Goal: Task Accomplishment & Management: Manage account settings

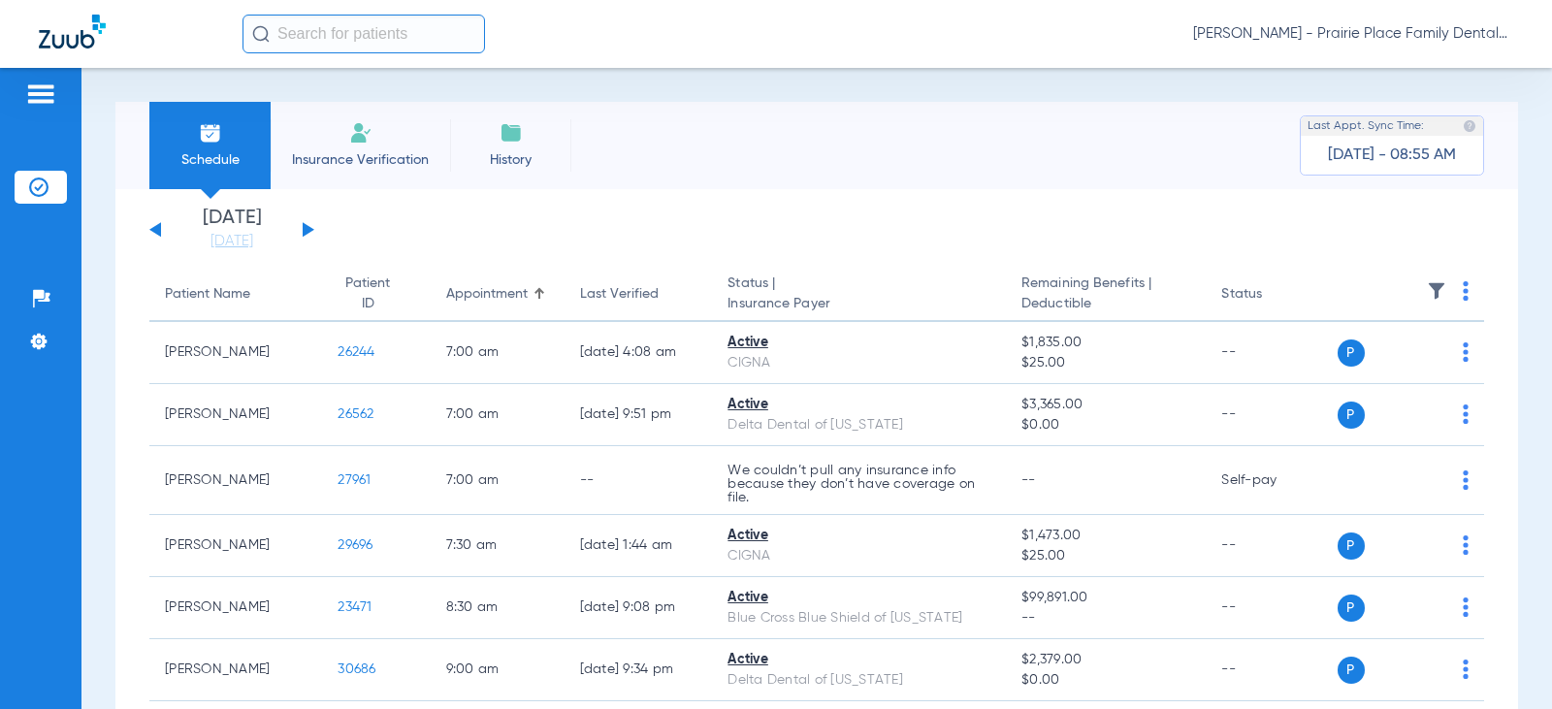
click at [319, 233] on app-single-date-navigator "[DATE] [DATE] [DATE] [DATE] [DATE] [DATE] [DATE] [DATE] [DATE] [DATE] [DATE] [D…" at bounding box center [816, 230] width 1335 height 43
click at [309, 232] on button at bounding box center [309, 229] width 12 height 15
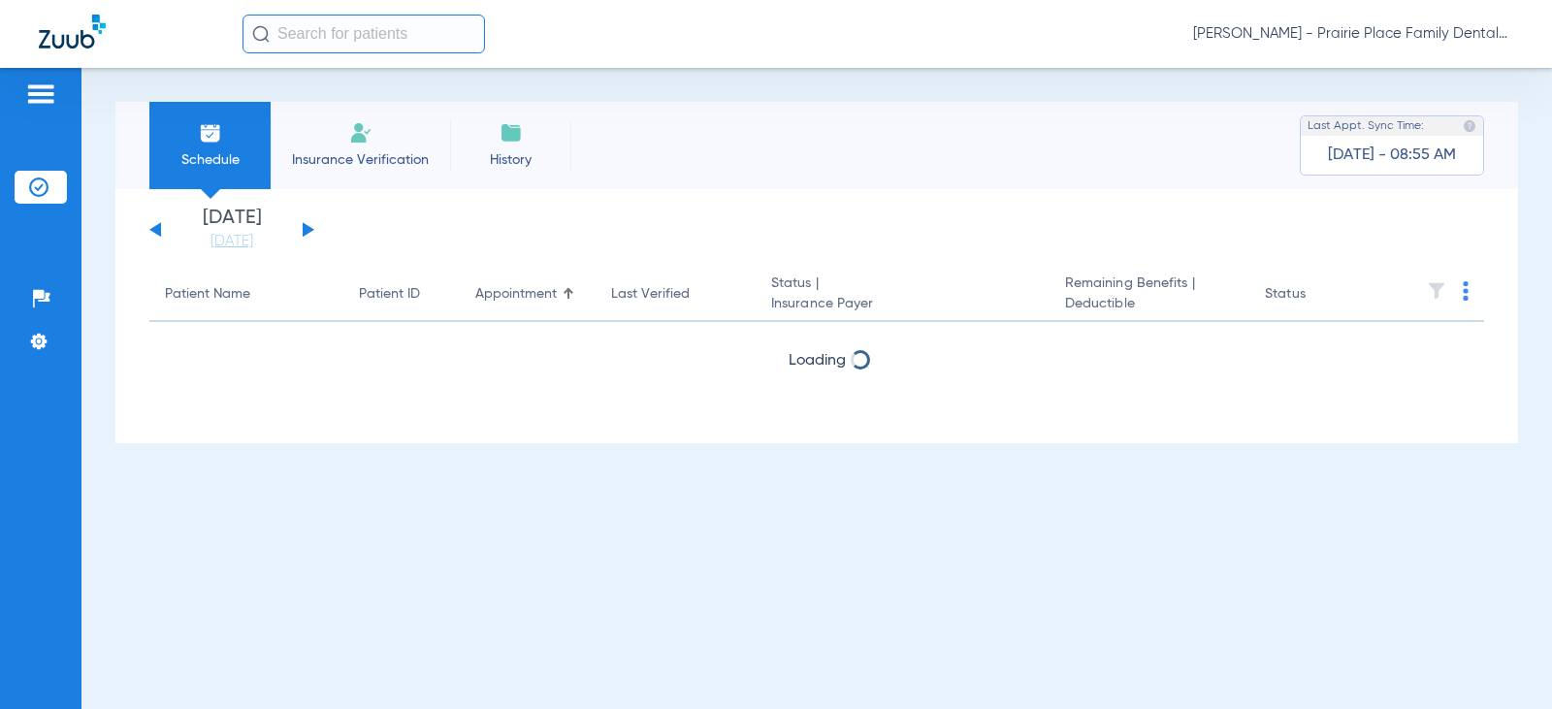
click at [309, 232] on button at bounding box center [309, 229] width 12 height 15
click at [309, 233] on div "[DATE] [DATE] [DATE] [DATE] [DATE] [DATE] [DATE] [DATE] [DATE] [DATE] [DATE] [D…" at bounding box center [231, 230] width 165 height 43
click at [306, 232] on button at bounding box center [309, 229] width 12 height 15
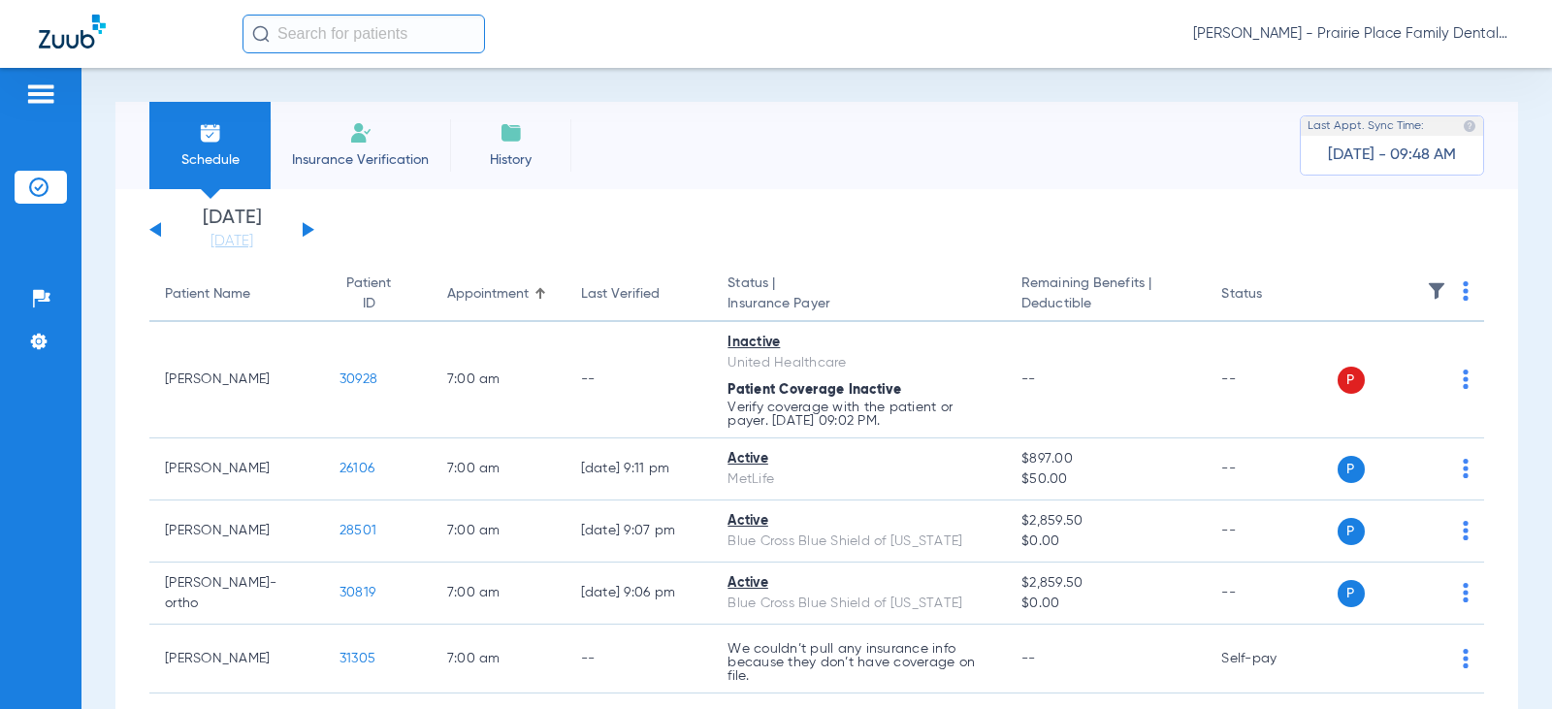
click at [309, 233] on div "[DATE] [DATE] [DATE] [DATE] [DATE] [DATE] [DATE] [DATE] [DATE] [DATE] [DATE] [D…" at bounding box center [231, 230] width 165 height 43
click at [303, 230] on button at bounding box center [309, 229] width 12 height 15
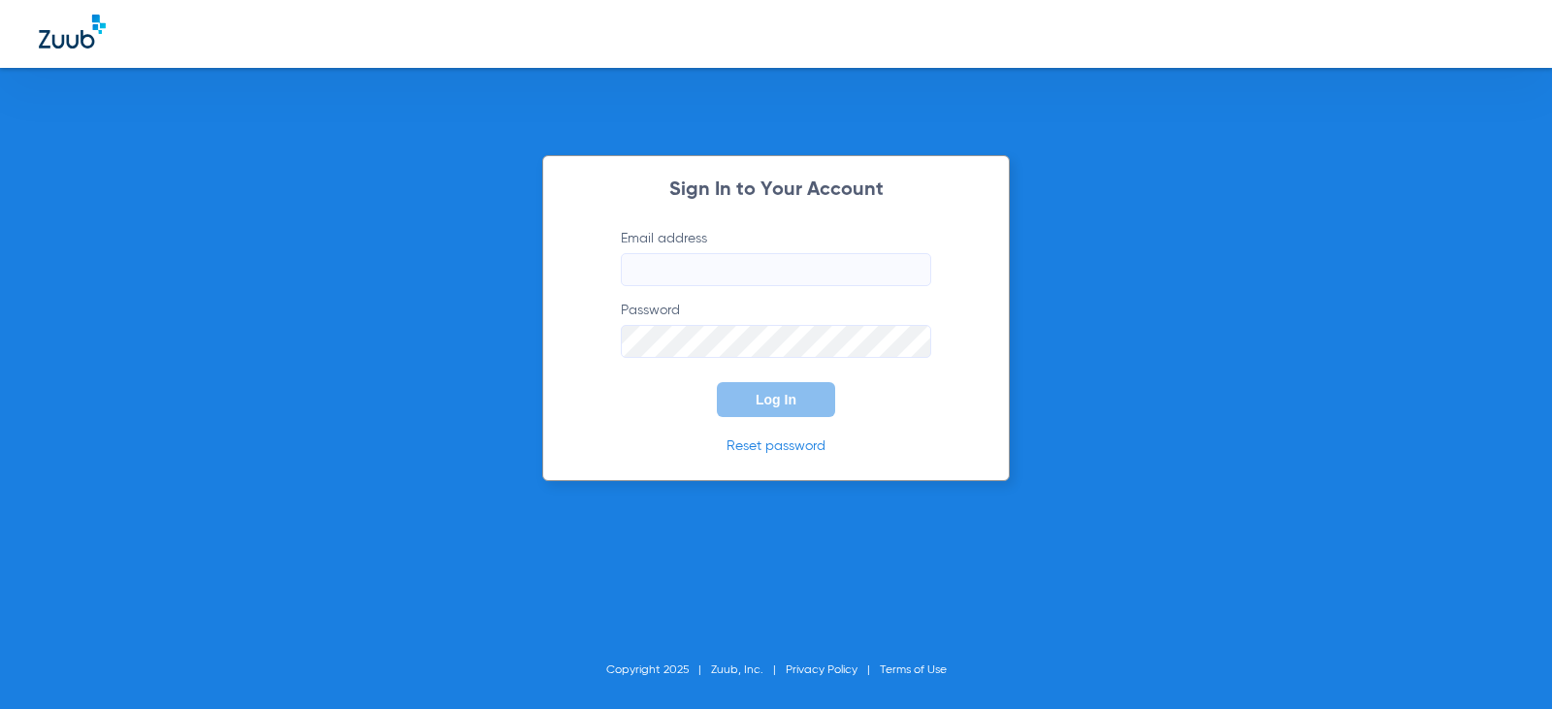
type input "[EMAIL_ADDRESS][DOMAIN_NAME]"
click at [769, 417] on div "Sign In to Your Account Email address [EMAIL_ADDRESS][DOMAIN_NAME] Password Log…" at bounding box center [776, 318] width 468 height 326
click at [761, 399] on span "Log In" at bounding box center [776, 400] width 41 height 16
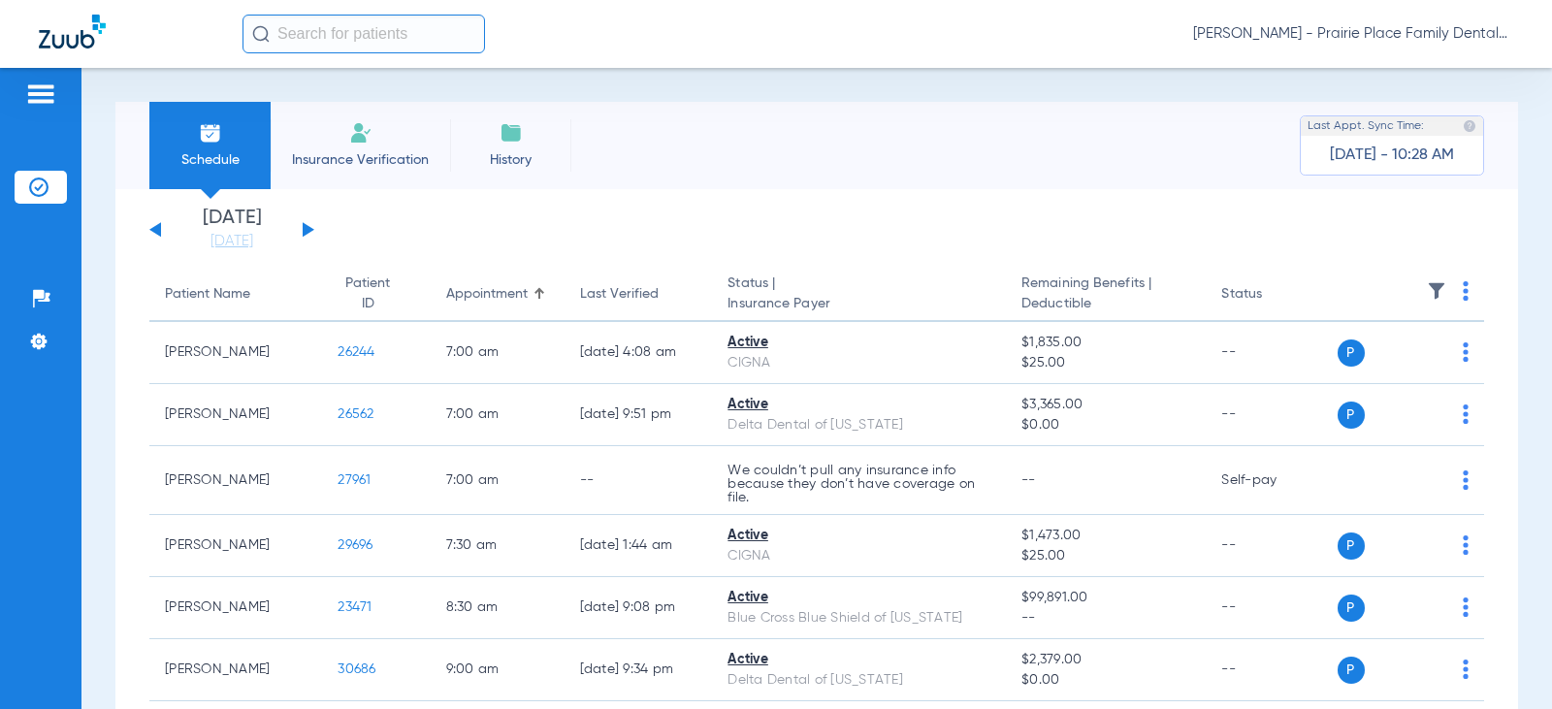
click at [307, 228] on button at bounding box center [309, 229] width 12 height 15
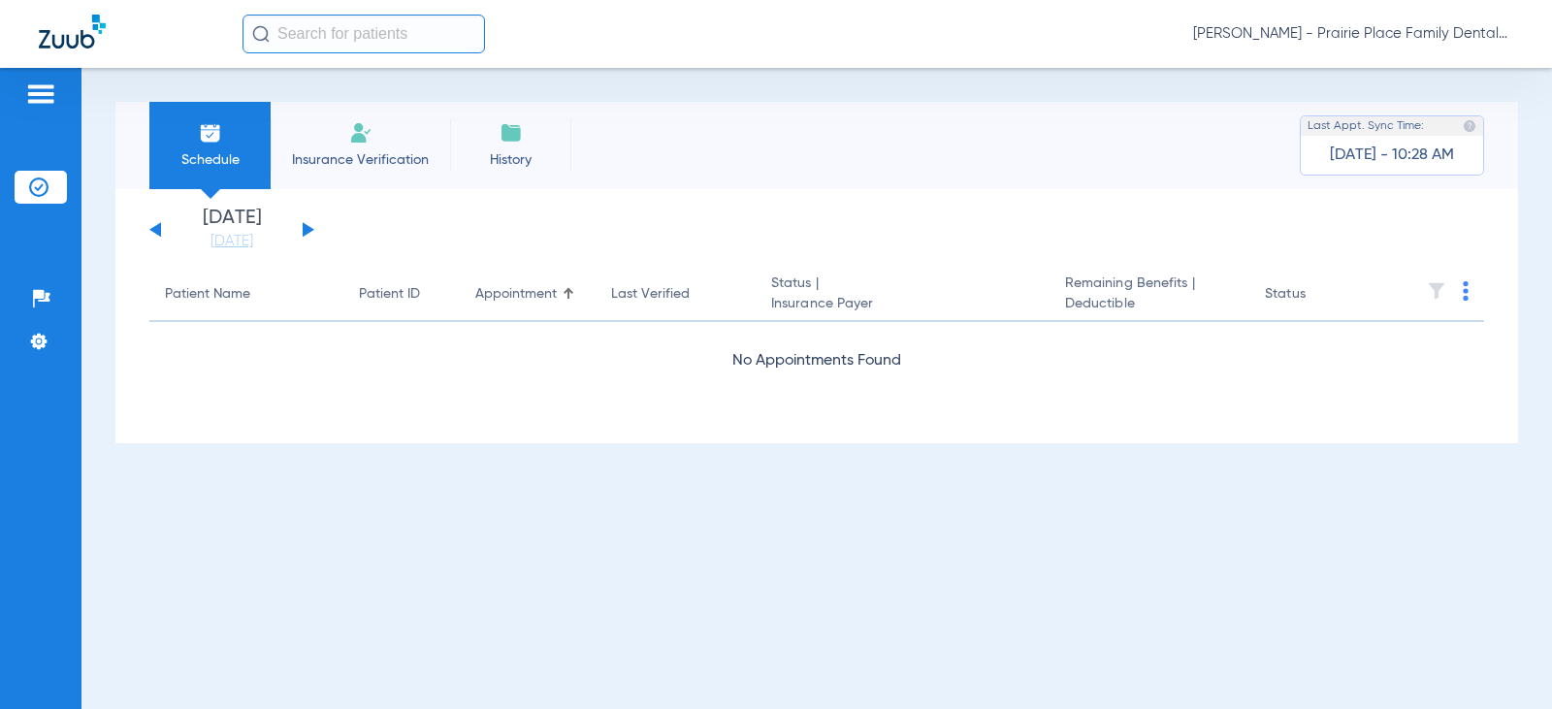
click at [307, 228] on button at bounding box center [309, 229] width 12 height 15
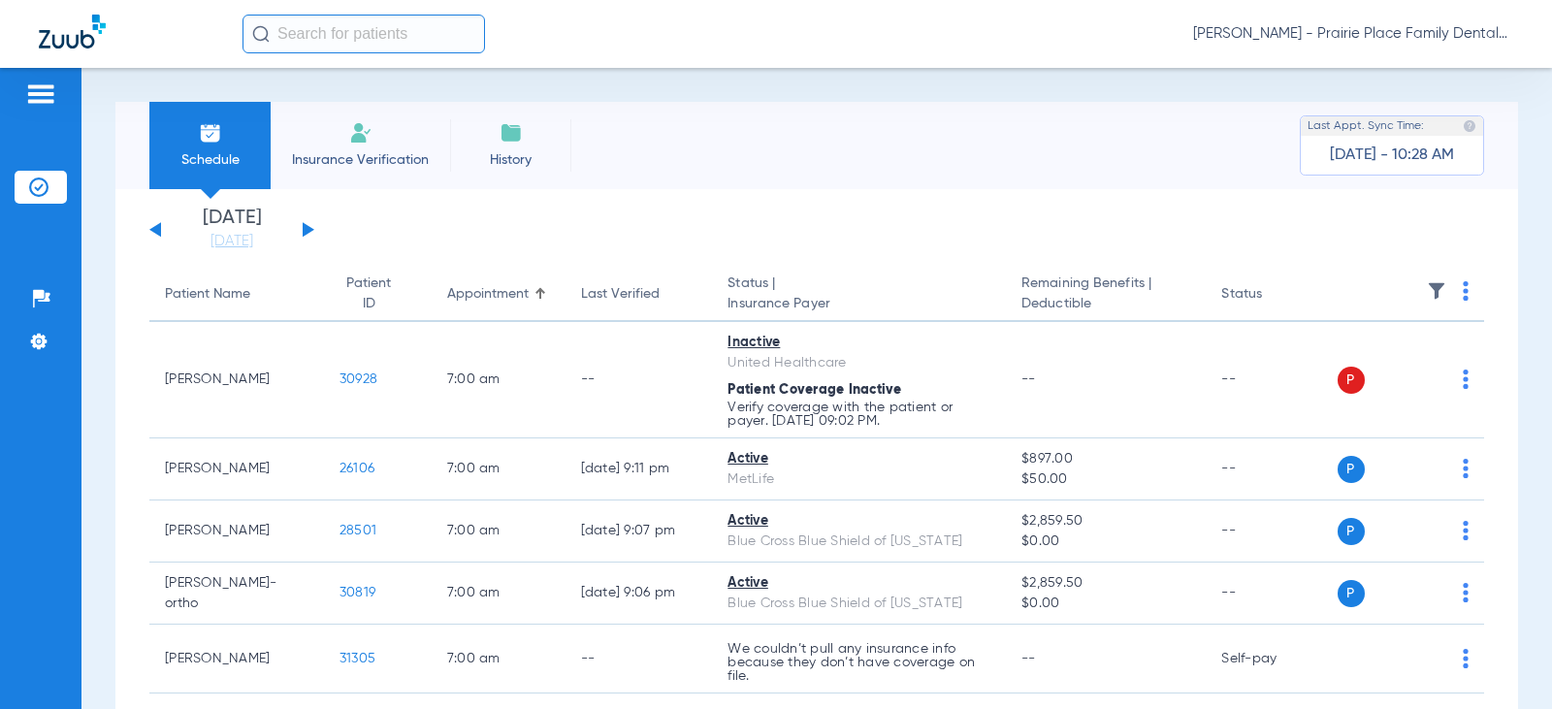
click at [307, 228] on button at bounding box center [309, 229] width 12 height 15
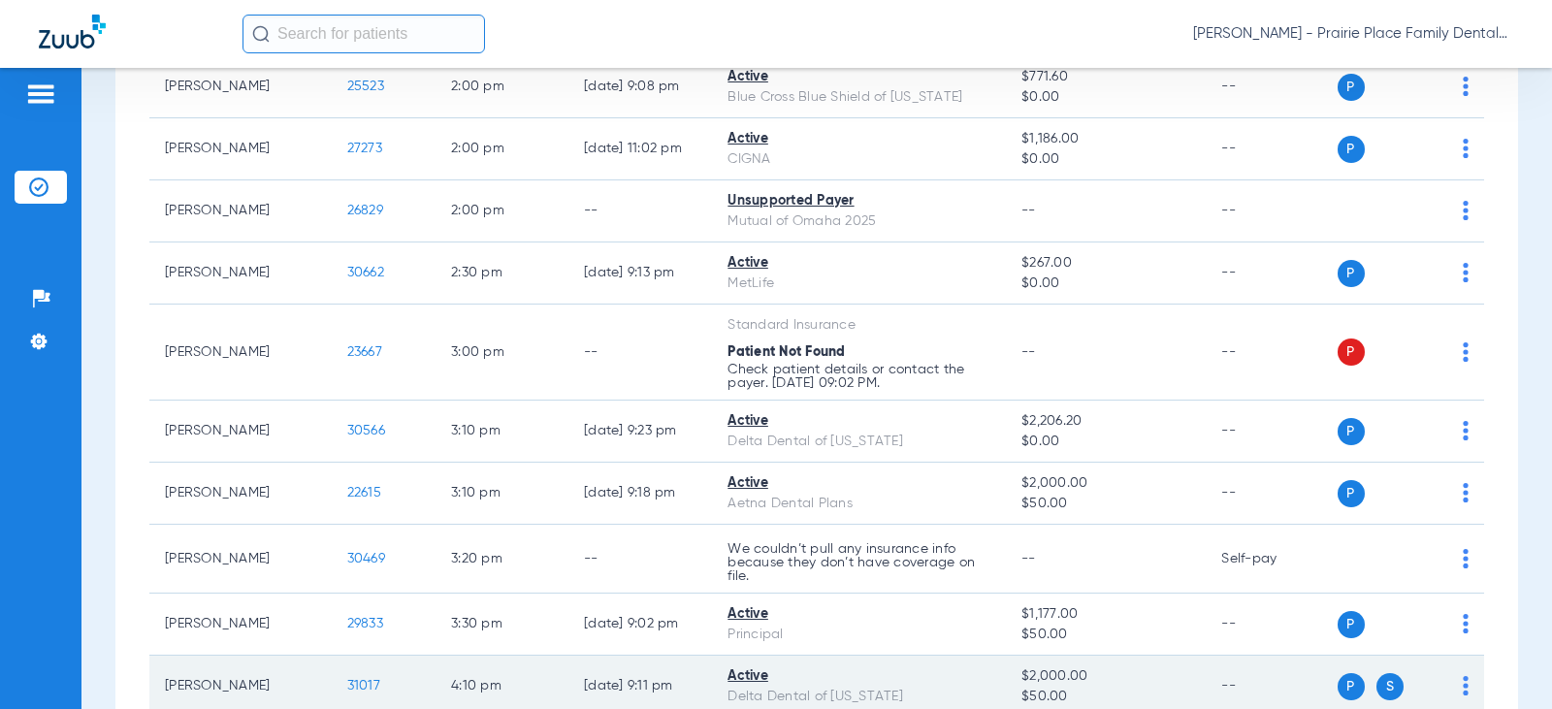
scroll to position [1301, 0]
